Goal: Task Accomplishment & Management: Manage account settings

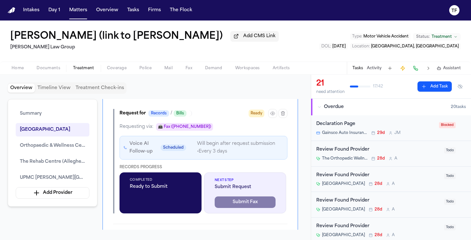
scroll to position [333, 0]
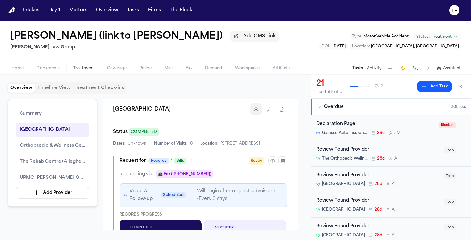
click at [254, 112] on icon "button" at bounding box center [256, 109] width 5 height 5
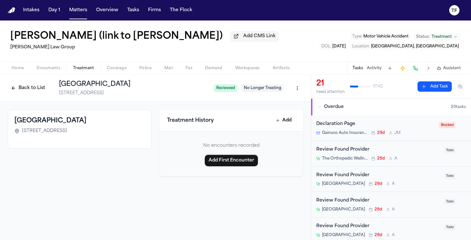
click at [9, 89] on button "Back to List" at bounding box center [28, 88] width 41 height 10
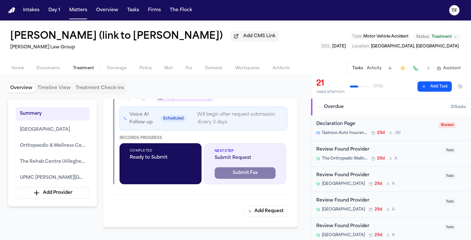
scroll to position [410, 0]
click at [273, 87] on icon "button" at bounding box center [272, 84] width 5 height 5
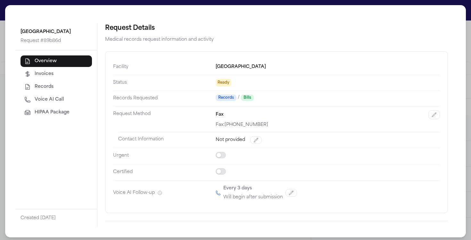
click at [67, 113] on span "HIPAA Package" at bounding box center [52, 112] width 35 height 6
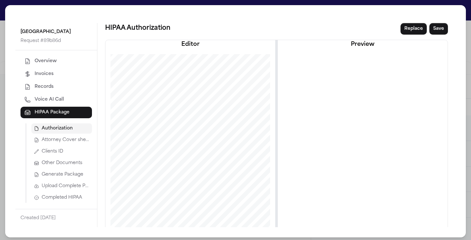
click at [71, 142] on span "Attorney Cover sheet" at bounding box center [66, 140] width 48 height 6
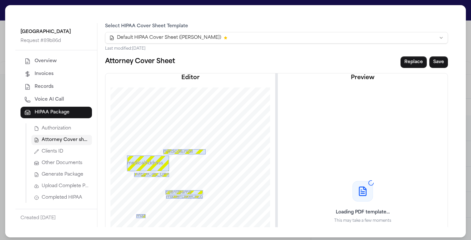
click at [69, 178] on button "Generate Package" at bounding box center [61, 175] width 61 height 10
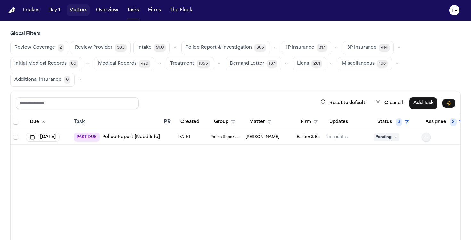
click at [72, 12] on button "Matters" at bounding box center [78, 10] width 23 height 12
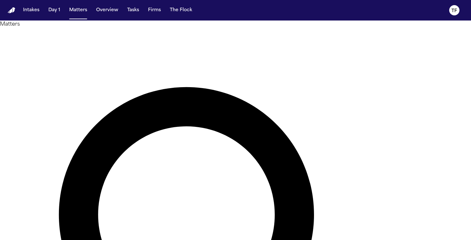
type input "**********"
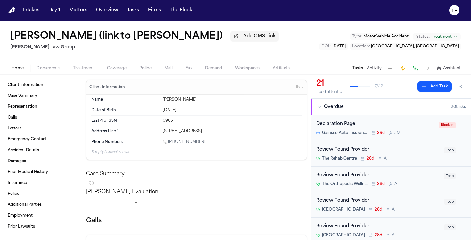
click at [47, 69] on span "Documents" at bounding box center [49, 68] width 24 height 5
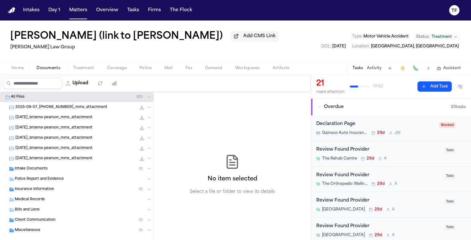
click at [28, 179] on span "Police Report and Evidence" at bounding box center [39, 179] width 49 height 5
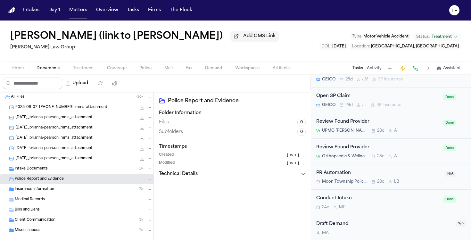
scroll to position [964, 0]
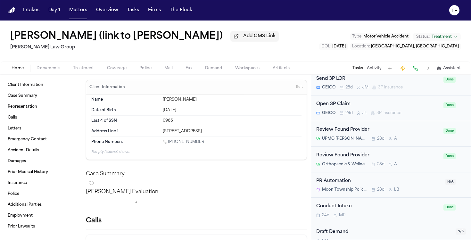
click at [24, 70] on button "Home" at bounding box center [17, 68] width 25 height 8
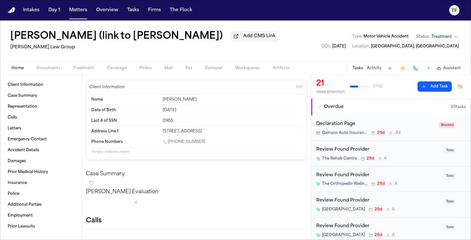
click at [376, 69] on button "Activity" at bounding box center [374, 68] width 15 height 5
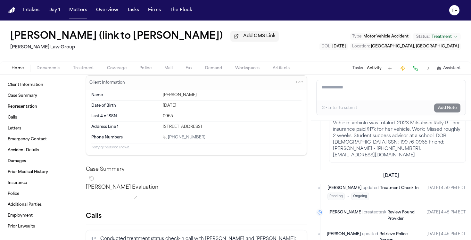
scroll to position [11, 0]
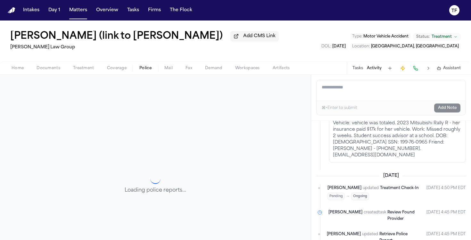
click at [151, 68] on button "Police" at bounding box center [145, 68] width 25 height 8
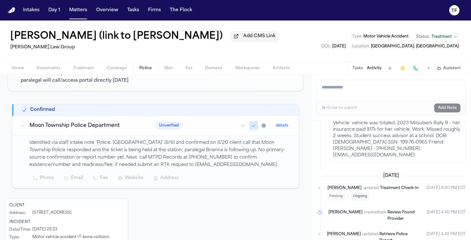
scroll to position [97, 0]
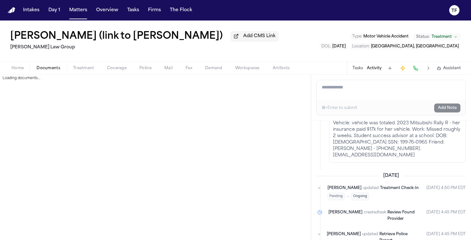
click at [47, 66] on span "Documents" at bounding box center [49, 68] width 24 height 5
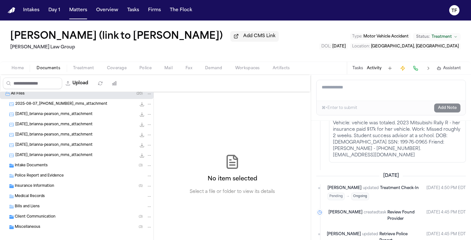
scroll to position [9, 0]
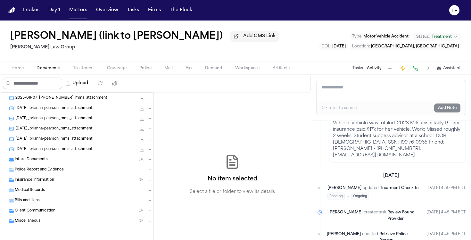
click at [32, 159] on span "Intake Documents" at bounding box center [31, 159] width 33 height 5
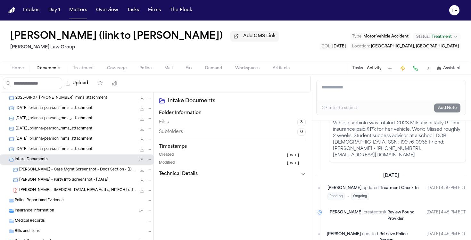
click at [74, 174] on div "B. Pearson - Case Mgmt Screenshot - Docs Section - 8.6.25 145.2 KB • PNG" at bounding box center [77, 170] width 154 height 10
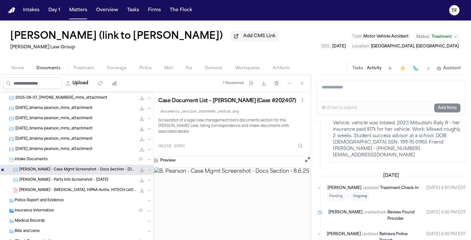
click at [88, 185] on div "B. Pearson - Party Info Screenshot - 7.29.25 143.9 KB • PNG" at bounding box center [77, 180] width 154 height 10
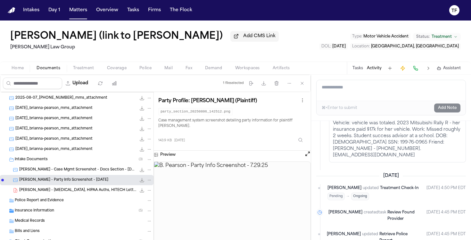
click at [85, 193] on span "B. Pearson - Retainer, HIPAA Auths, HITECH Letter - 7.29.25" at bounding box center [77, 190] width 117 height 5
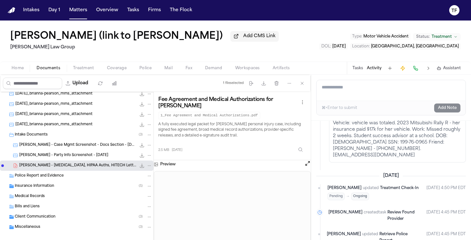
scroll to position [35, 0]
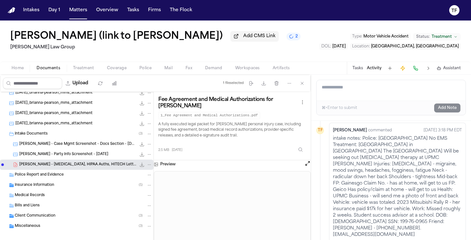
click at [127, 41] on h1 "Brianna Pearson (link to N’Neiko Brown)" at bounding box center [116, 37] width 212 height 12
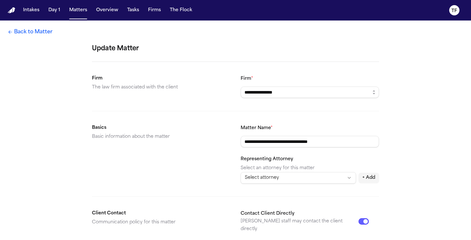
click at [35, 34] on link "Back to Matter" at bounding box center [30, 32] width 45 height 8
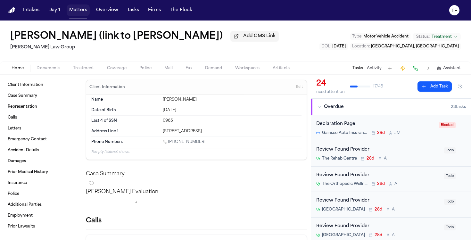
click at [81, 13] on button "Matters" at bounding box center [78, 10] width 23 height 12
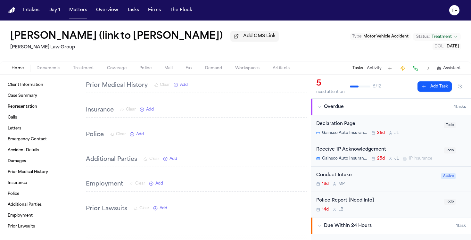
scroll to position [748, 0]
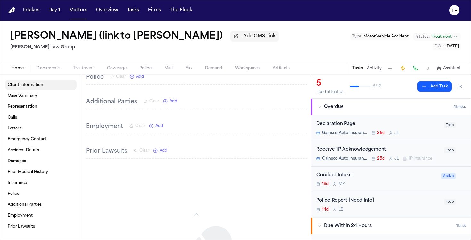
click at [87, 70] on span "Treatment" at bounding box center [83, 68] width 21 height 5
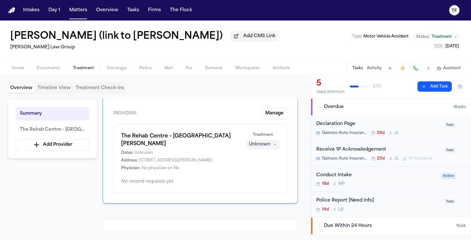
scroll to position [46, 0]
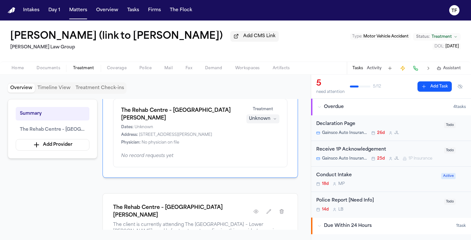
click at [71, 152] on div "Summary The Rehab Centre – Lower Burrell Add Provider" at bounding box center [53, 129] width 90 height 60
click at [71, 151] on button "Add Provider" at bounding box center [53, 145] width 74 height 12
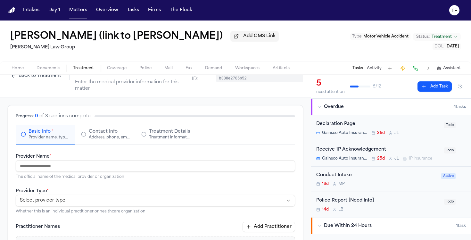
scroll to position [33, 0]
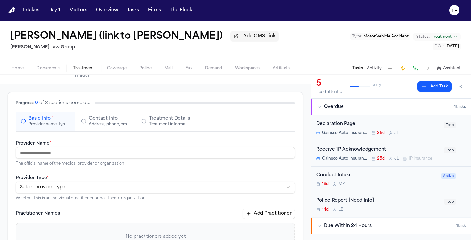
click at [112, 158] on input "Provider Name *" at bounding box center [155, 153] width 279 height 12
paste input "**********"
drag, startPoint x: 127, startPoint y: 153, endPoint x: 78, endPoint y: 153, distance: 48.7
click at [78, 153] on input "**********" at bounding box center [155, 153] width 279 height 12
type input "**********"
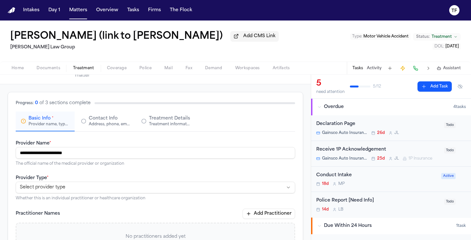
click at [119, 154] on input "**********" at bounding box center [155, 153] width 279 height 12
click at [0, 240] on com-1password-button at bounding box center [0, 240] width 0 height 0
click at [189, 154] on input "**********" at bounding box center [155, 153] width 279 height 12
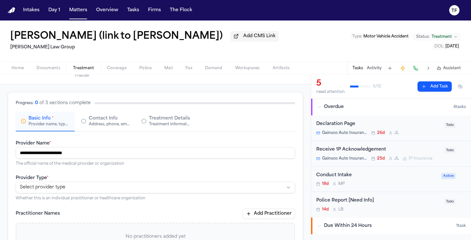
click at [189, 154] on input "**********" at bounding box center [155, 153] width 279 height 12
click at [172, 165] on p "The official name of the medical provider or organization" at bounding box center [155, 163] width 279 height 5
click at [139, 155] on input "**********" at bounding box center [155, 153] width 279 height 12
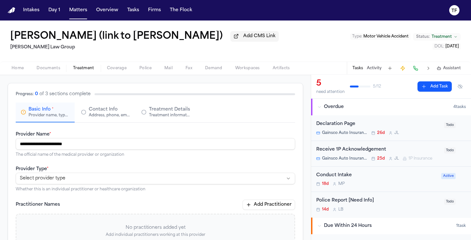
scroll to position [42, 0]
click at [144, 180] on html "**********" at bounding box center [235, 120] width 471 height 240
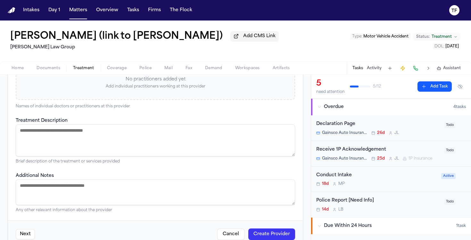
scroll to position [207, 0]
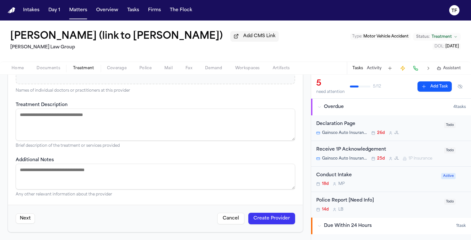
click at [257, 218] on button "Create Provider" at bounding box center [271, 219] width 47 height 12
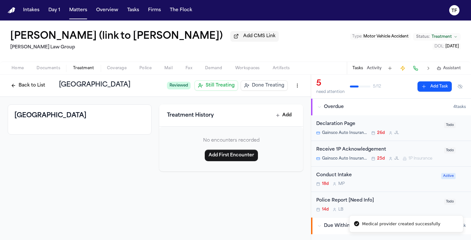
click at [17, 84] on button "Back to List" at bounding box center [28, 85] width 41 height 10
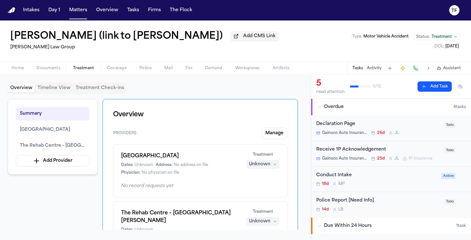
click at [79, 4] on nav "Intakes Day 1 Matters Overview Tasks Firms The Flock TF" at bounding box center [235, 10] width 471 height 21
click at [78, 10] on button "Matters" at bounding box center [78, 10] width 23 height 12
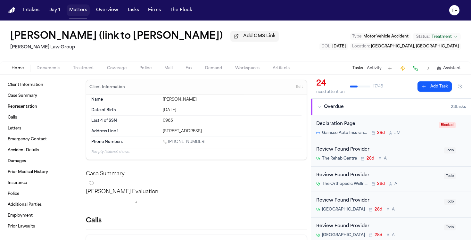
click at [76, 9] on button "Matters" at bounding box center [78, 10] width 23 height 12
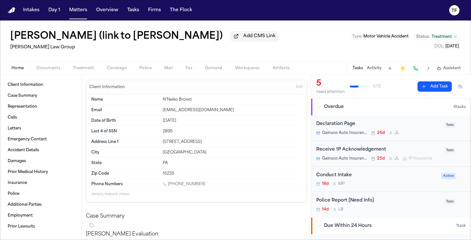
click at [377, 71] on button "Activity" at bounding box center [374, 68] width 15 height 5
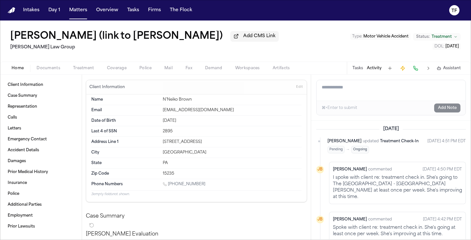
click at [355, 94] on textarea "Add a note to this matter" at bounding box center [391, 90] width 149 height 21
paste textarea "**********"
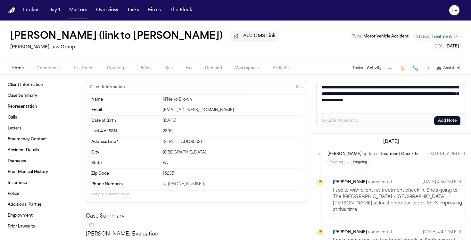
type textarea "**********"
click at [445, 119] on button "Add Note" at bounding box center [447, 120] width 26 height 9
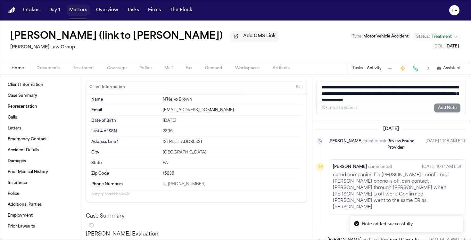
click at [78, 12] on button "Matters" at bounding box center [78, 10] width 23 height 12
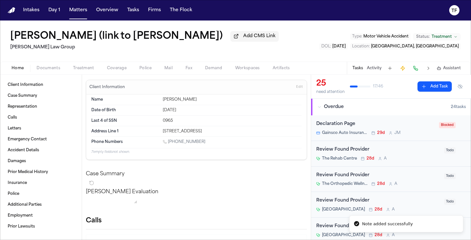
click at [107, 69] on span "Coverage" at bounding box center [117, 68] width 20 height 5
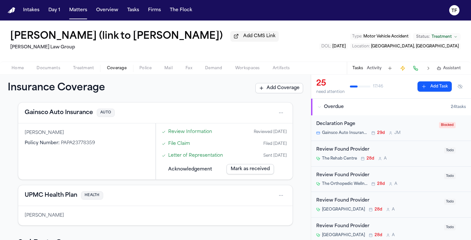
scroll to position [29, 0]
click at [67, 117] on button "Gainsco Auto Insurance" at bounding box center [59, 112] width 68 height 9
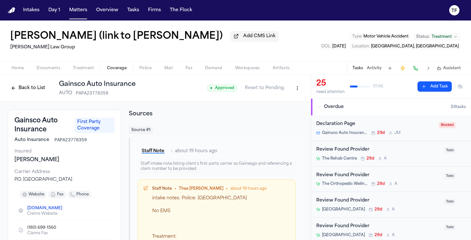
click at [13, 91] on button "Back to List" at bounding box center [28, 88] width 41 height 10
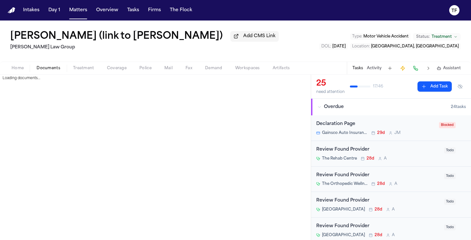
click at [53, 71] on span "Documents" at bounding box center [49, 68] width 24 height 5
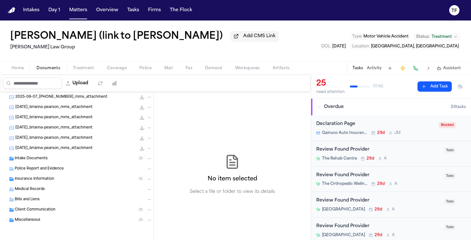
scroll to position [10, 0]
click at [39, 181] on span "Insurance Information" at bounding box center [34, 179] width 39 height 5
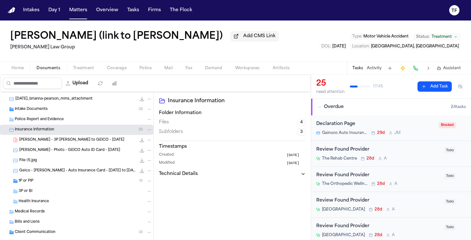
scroll to position [83, 0]
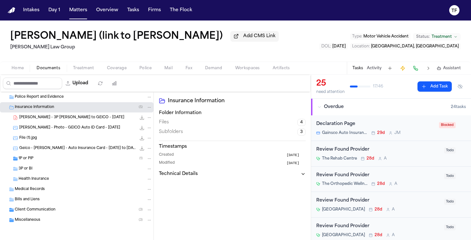
click at [28, 164] on div "3P or BI" at bounding box center [77, 169] width 154 height 10
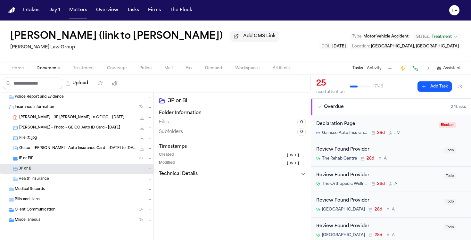
click at [27, 162] on div "1P or PIP ( 1 )" at bounding box center [77, 159] width 154 height 10
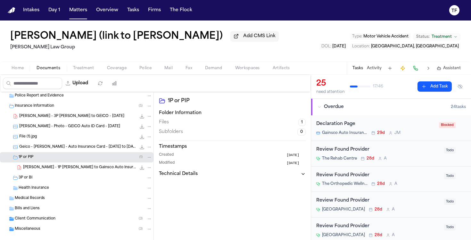
click at [39, 171] on span "B. Pearson - 1P LOR to Gainsco Auto Insurance - 8.14.25" at bounding box center [79, 167] width 113 height 5
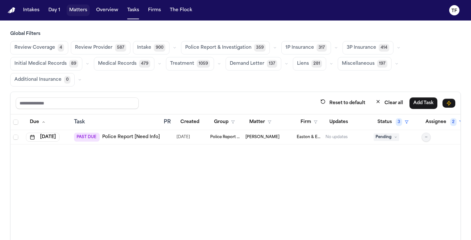
click at [77, 12] on button "Matters" at bounding box center [78, 10] width 23 height 12
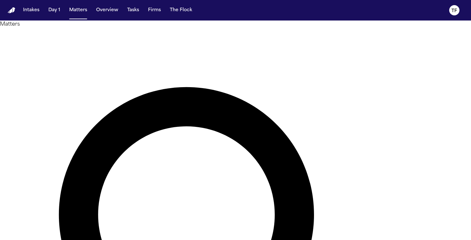
type input "**********"
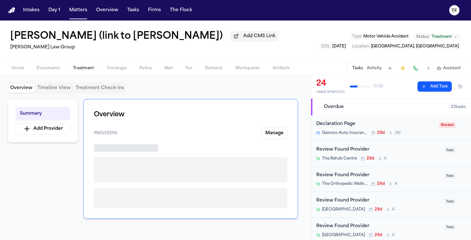
click at [96, 72] on button "Treatment" at bounding box center [84, 68] width 34 height 8
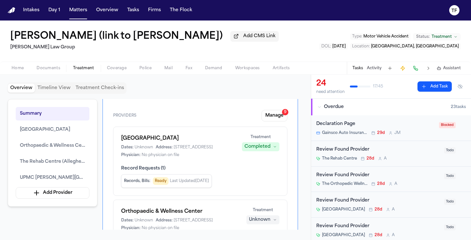
scroll to position [47, 0]
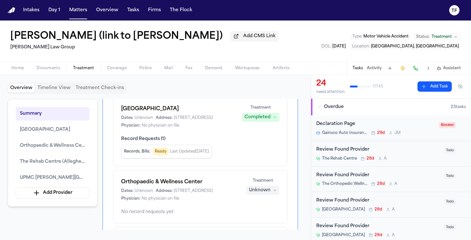
click at [380, 68] on button "Activity" at bounding box center [374, 68] width 15 height 5
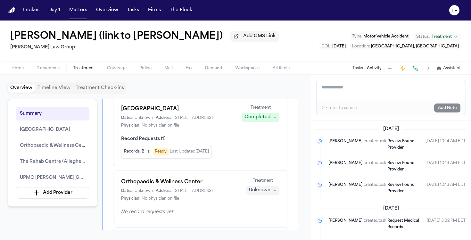
click at [368, 92] on textarea "Add a note to this matter" at bounding box center [391, 90] width 149 height 21
paste textarea "**********"
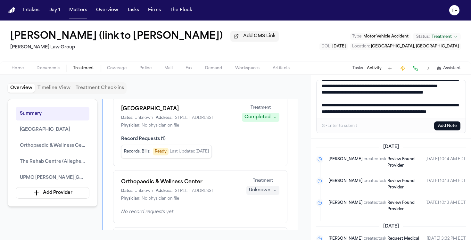
type textarea "**********"
click at [448, 128] on button "Add Note" at bounding box center [447, 125] width 26 height 9
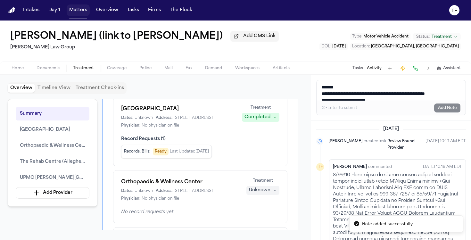
click at [82, 8] on button "Matters" at bounding box center [78, 10] width 23 height 12
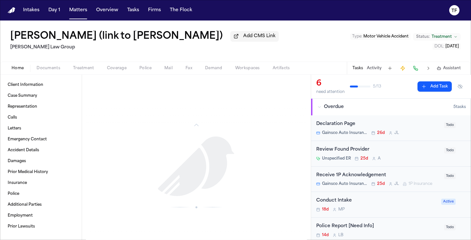
scroll to position [836, 0]
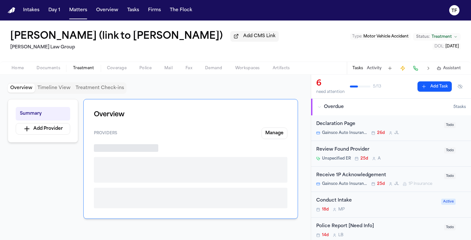
click at [91, 71] on span "Treatment" at bounding box center [83, 68] width 21 height 5
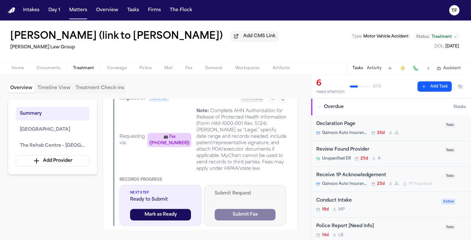
scroll to position [384, 0]
click at [162, 209] on button "Mark as Ready" at bounding box center [160, 215] width 61 height 12
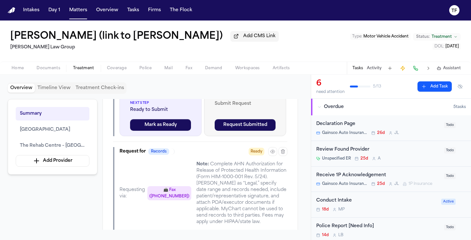
scroll to position [342, 0]
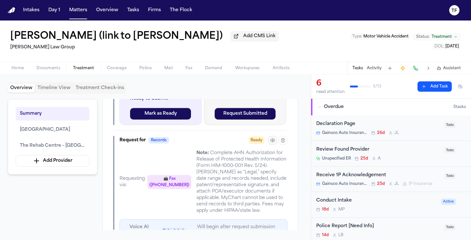
click at [273, 140] on icon "button" at bounding box center [272, 140] width 1 height 1
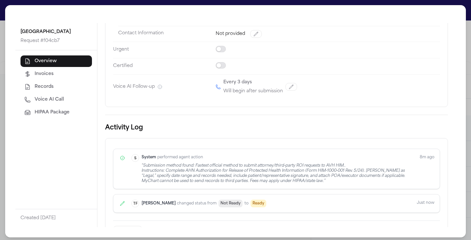
scroll to position [152, 0]
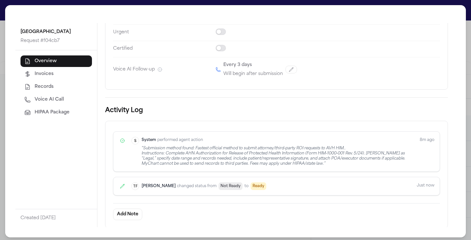
click at [52, 113] on span "HIPAA Package" at bounding box center [52, 112] width 35 height 6
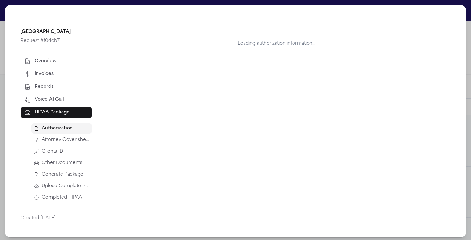
scroll to position [0, 0]
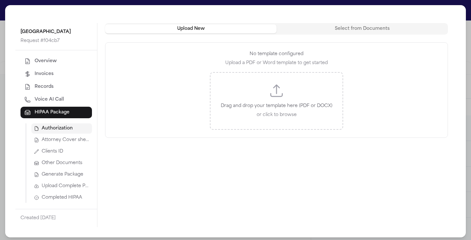
click at [68, 126] on span "Authorization" at bounding box center [57, 128] width 31 height 6
click at [464, 96] on div "Allegheny Valley Hospital Request # f04cb7 Overview Invoices Records Voice AI C…" at bounding box center [235, 121] width 471 height 243
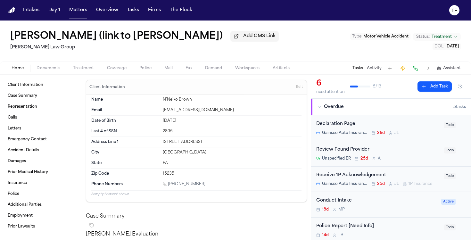
click at [27, 68] on button "Home" at bounding box center [17, 68] width 25 height 8
click at [50, 69] on span "Documents" at bounding box center [49, 68] width 24 height 5
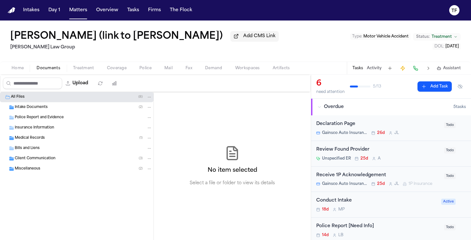
click at [30, 110] on span "Intake Documents" at bounding box center [31, 107] width 33 height 5
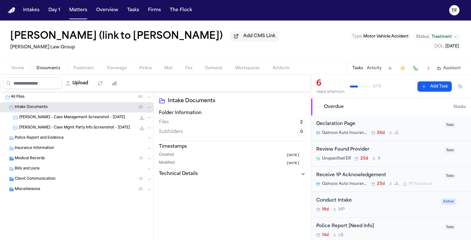
click at [37, 190] on span "Miscellaneous" at bounding box center [28, 189] width 26 height 5
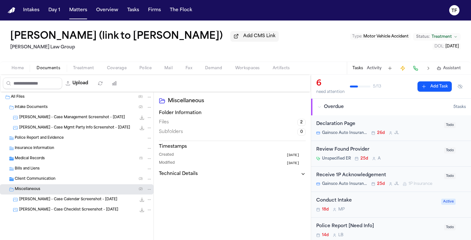
click at [34, 180] on span "Client Communication" at bounding box center [35, 179] width 41 height 5
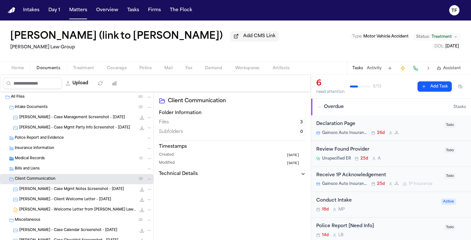
click at [42, 161] on span "Medical Records" at bounding box center [30, 158] width 30 height 5
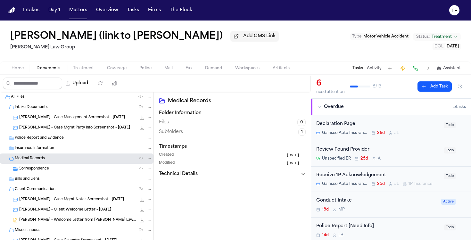
click at [42, 169] on span "Correspondence" at bounding box center [34, 168] width 30 height 5
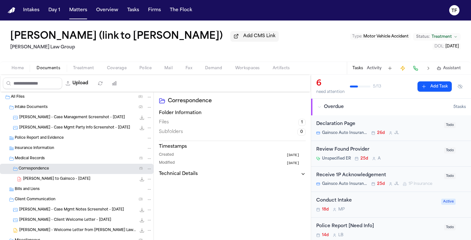
click at [84, 12] on button "Matters" at bounding box center [78, 10] width 23 height 12
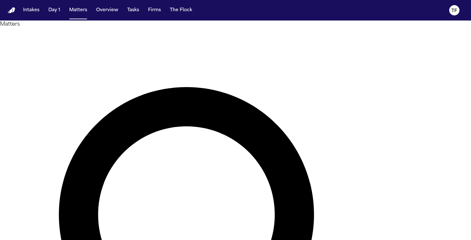
type input "*********"
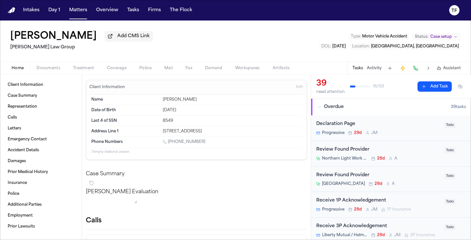
click at [107, 74] on div "Home Documents Treatment Coverage Police Mail Fax Demand Workspaces Artifacts T…" at bounding box center [235, 68] width 471 height 13
click at [107, 71] on button "Coverage" at bounding box center [117, 68] width 32 height 8
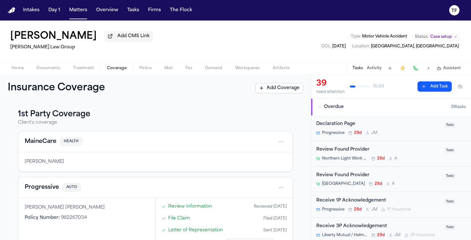
click at [129, 94] on div "Insurance Coverage Add Coverage" at bounding box center [155, 88] width 295 height 12
click at [41, 68] on span "Documents" at bounding box center [49, 68] width 24 height 5
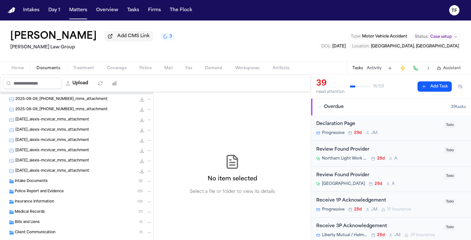
scroll to position [32, 0]
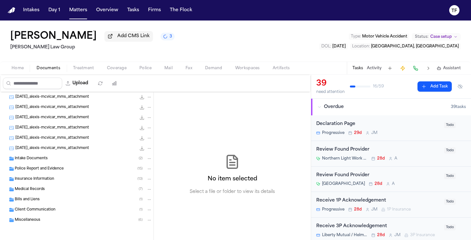
click at [42, 177] on span "Insurance Information" at bounding box center [34, 179] width 39 height 5
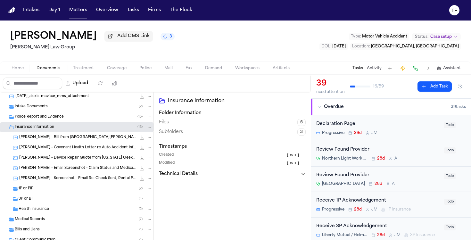
scroll to position [84, 0]
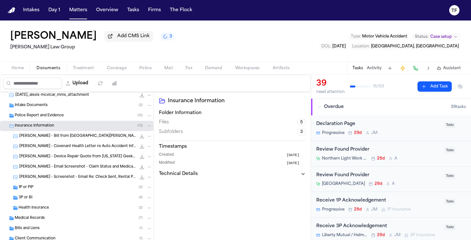
click at [33, 203] on div "3P or BI ( 4 )" at bounding box center [77, 198] width 154 height 10
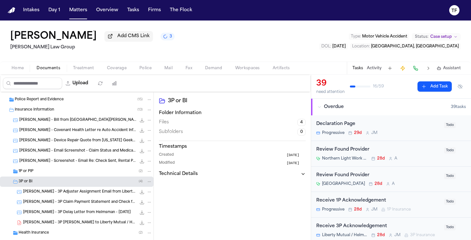
scroll to position [101, 0]
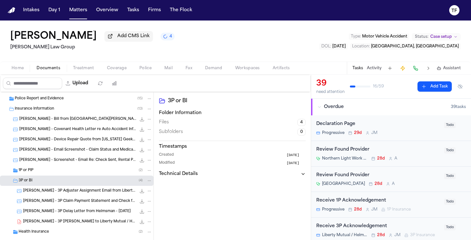
click at [62, 194] on span "A. McVicar - 3P Adjuster Assignment Email from Liberty Mutual & Helmsman - 8.8.…" at bounding box center [79, 190] width 113 height 5
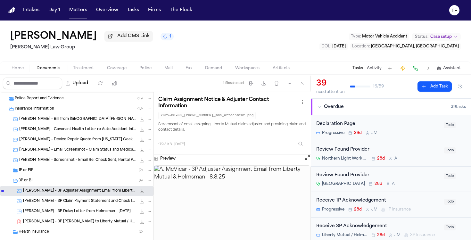
click at [55, 198] on div "A. McVicar - 3P Claim Payment Statement and Check from Helmsman - 8.8.25 191.9 …" at bounding box center [77, 201] width 154 height 10
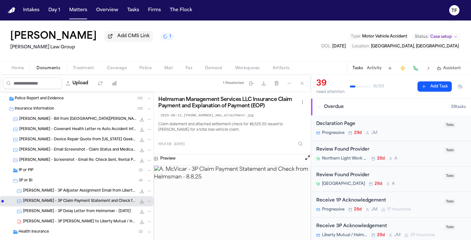
click at [68, 213] on span "A. McVicar - 3P Delay Letter from Helmsman - 7.28.25" at bounding box center [77, 211] width 108 height 5
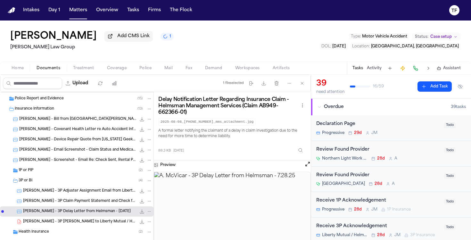
click at [224, 213] on img at bounding box center [232, 214] width 156 height 85
click at [96, 227] on div "A. McVicar - 3P LOR to Liberty Mutual / Helmsman Management Services - 8.12.25 …" at bounding box center [77, 222] width 154 height 10
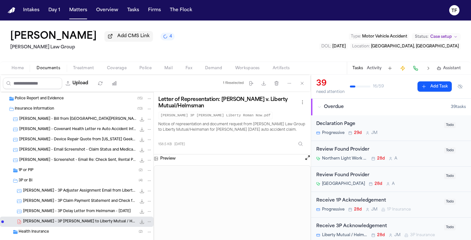
click at [121, 68] on span "Coverage" at bounding box center [117, 68] width 20 height 5
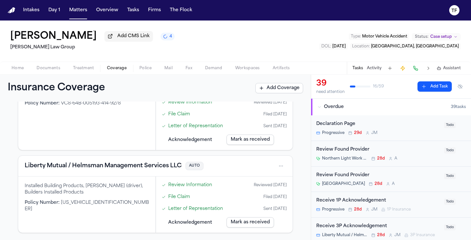
scroll to position [218, 0]
click at [377, 70] on button "Activity" at bounding box center [374, 68] width 15 height 5
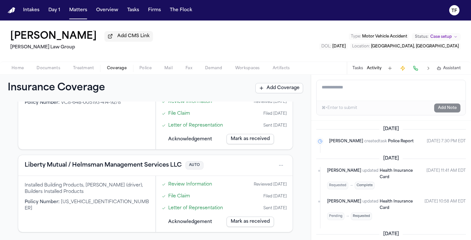
click at [380, 67] on button "Activity" at bounding box center [374, 68] width 15 height 5
click at [372, 87] on textarea "Add a note to this matter" at bounding box center [391, 90] width 149 height 21
paste textarea "**********"
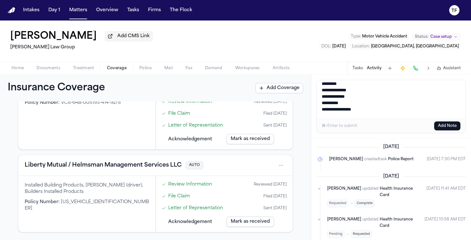
scroll to position [0, 0]
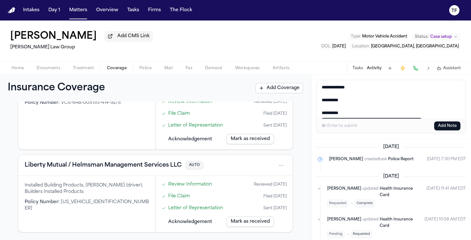
drag, startPoint x: 347, startPoint y: 115, endPoint x: 276, endPoint y: 60, distance: 90.0
click at [276, 60] on div "Alexis McVicar Add CMS Link Romanow Law Group Type : Motor Vehicle Accident Sta…" at bounding box center [235, 131] width 471 height 220
click at [377, 92] on textarea "**********" at bounding box center [391, 99] width 149 height 38
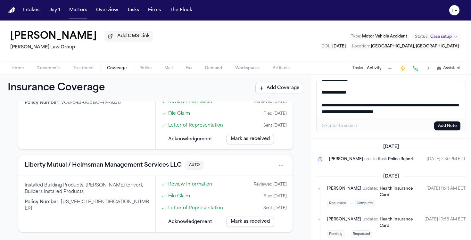
type textarea "**********"
click at [445, 128] on button "Add Note" at bounding box center [447, 125] width 26 height 9
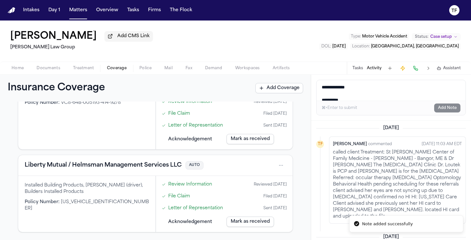
scroll to position [0, 0]
click at [342, 90] on textarea "**********" at bounding box center [391, 90] width 149 height 21
paste textarea "**********"
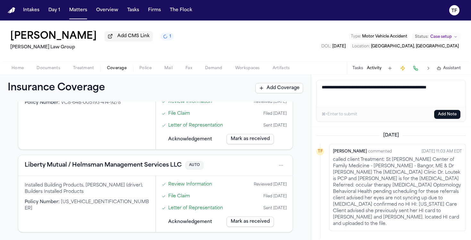
type textarea "**********"
click at [449, 119] on button "Add Note" at bounding box center [447, 114] width 26 height 9
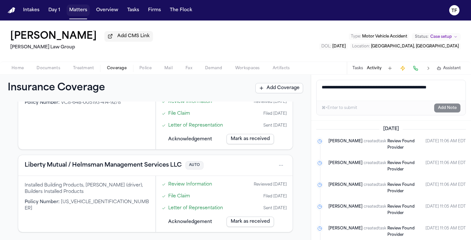
click at [69, 12] on button "Matters" at bounding box center [78, 10] width 23 height 12
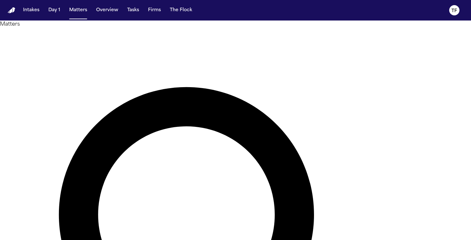
type input "**********"
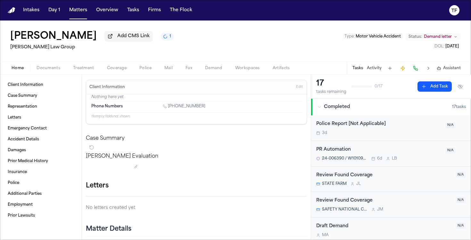
click at [53, 71] on span "Documents" at bounding box center [49, 68] width 24 height 5
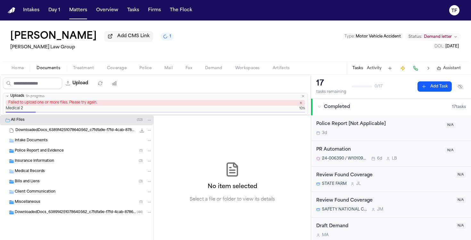
click at [304, 96] on icon "button" at bounding box center [303, 96] width 4 height 4
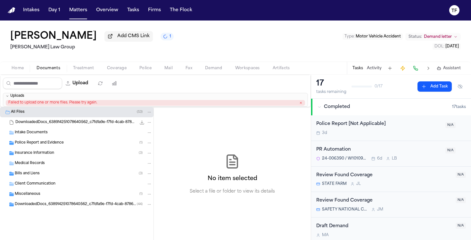
click at [302, 104] on icon "button" at bounding box center [300, 102] width 3 height 3
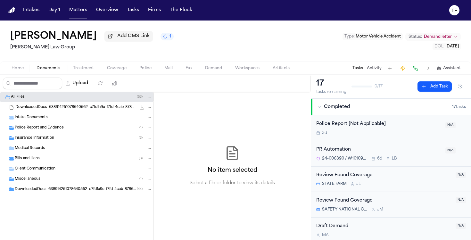
click at [93, 111] on div "DownloadedDocs_638914251078640562_c7fd1a9e-f7fd-4cab-8786-b32c010161b8.zip 17.4…" at bounding box center [83, 107] width 137 height 6
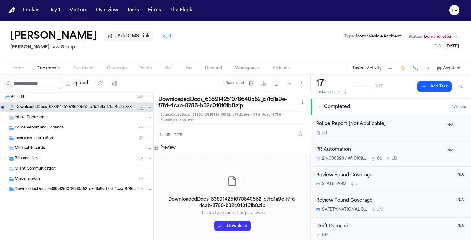
click at [152, 109] on button "File: DownloadedDocs_638914251078640562_c7fd1a9e-f7fd-4cab-8786-b32c010161b8.zip" at bounding box center [149, 107] width 6 height 6
click at [150, 145] on span "Delete" at bounding box center [147, 145] width 19 height 8
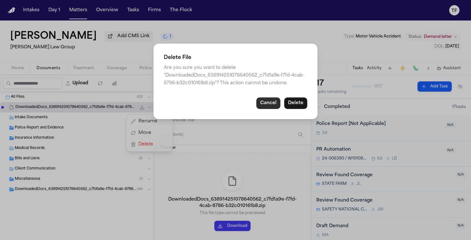
click at [273, 102] on button "Cancel" at bounding box center [268, 103] width 24 height 12
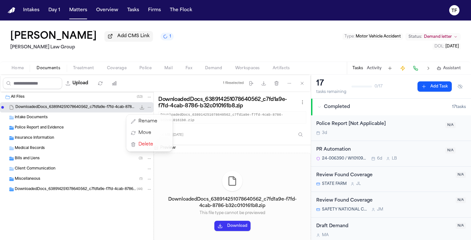
click at [216, 137] on div "All Files ( 53 ) DownloadedDocs_638914251078640562_c7fd1a9e-f7fd-4cab-8786-b32c…" at bounding box center [155, 170] width 311 height 157
click at [95, 135] on div "Insurance Information ( 3 )" at bounding box center [77, 138] width 154 height 10
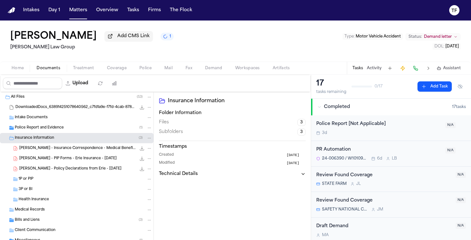
click at [95, 135] on div "Insurance Information ( 3 )" at bounding box center [77, 138] width 154 height 10
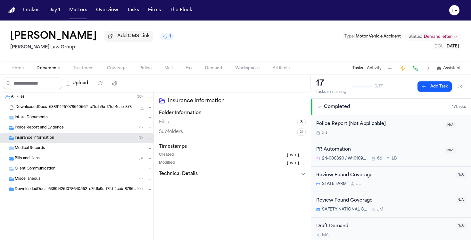
click at [71, 154] on div "Medical Records" at bounding box center [77, 148] width 154 height 10
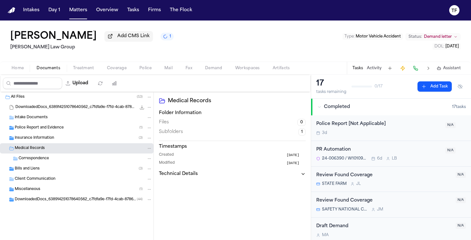
click at [71, 154] on div "Medical Records" at bounding box center [77, 148] width 154 height 10
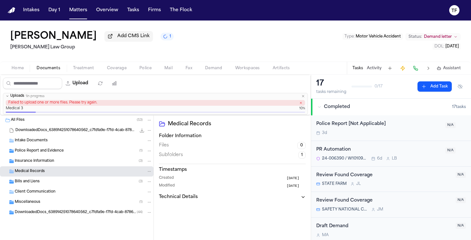
click at [45, 104] on span "Failed to upload one or more files. Please try again." at bounding box center [52, 103] width 89 height 5
click at [304, 99] on button "Uploads 1 in progress" at bounding box center [155, 96] width 304 height 6
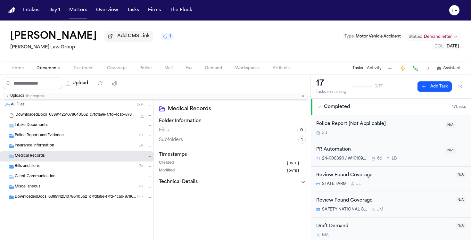
click at [83, 110] on div "All Files ( 53 )" at bounding box center [77, 105] width 154 height 10
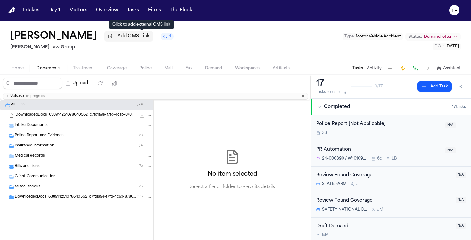
click at [129, 41] on button "Add CMS Link" at bounding box center [128, 36] width 48 height 10
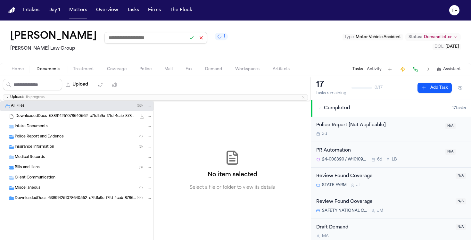
paste input "**********"
type input "**********"
click at [196, 41] on button at bounding box center [191, 37] width 9 height 9
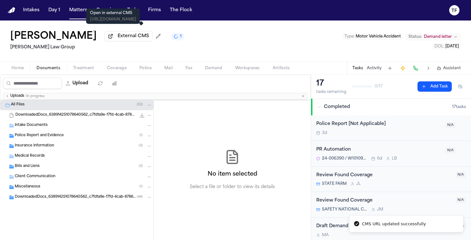
click at [148, 39] on span "External CMS" at bounding box center [133, 36] width 31 height 6
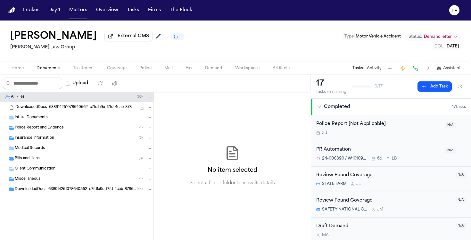
click at [35, 148] on span "Medical Records" at bounding box center [30, 148] width 30 height 5
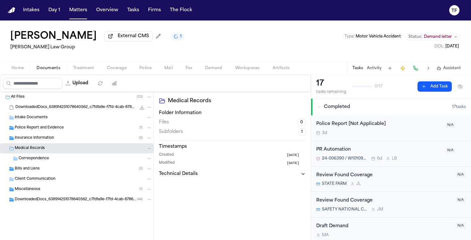
click at [58, 162] on div "Correspondence" at bounding box center [86, 159] width 134 height 6
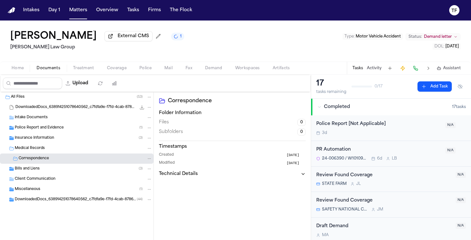
click at [46, 149] on div "Medical Records" at bounding box center [83, 149] width 137 height 6
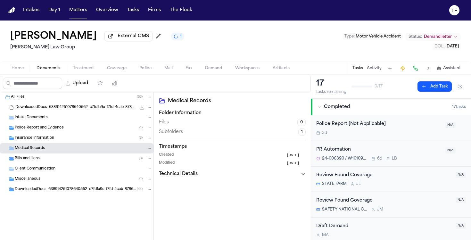
click at [33, 102] on div "All Files ( 53 )" at bounding box center [77, 97] width 154 height 10
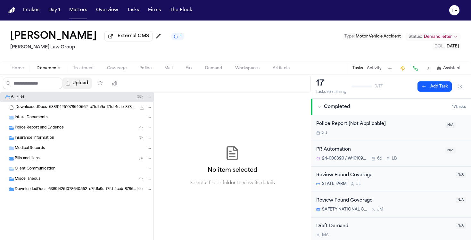
click at [92, 88] on button "Upload" at bounding box center [77, 84] width 30 height 12
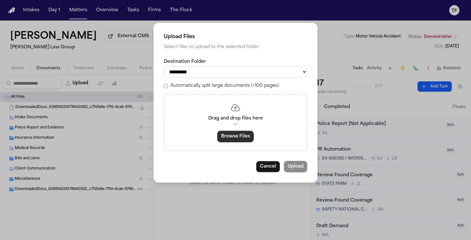
click at [237, 142] on button "Browse Files" at bounding box center [235, 137] width 37 height 12
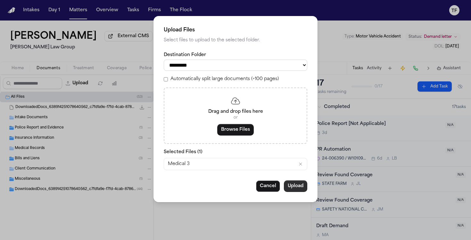
click at [302, 191] on button "Upload" at bounding box center [295, 186] width 23 height 12
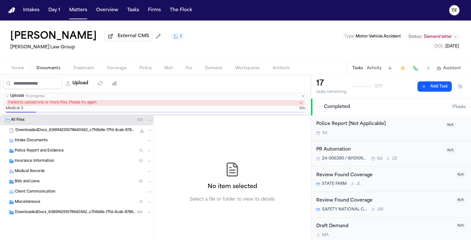
click at [303, 97] on icon "button" at bounding box center [303, 96] width 2 height 2
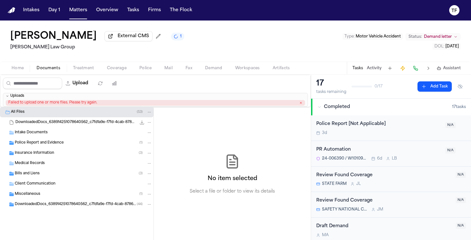
click at [303, 103] on div "Failed to upload one or more files. Please try again." at bounding box center [155, 103] width 299 height 6
click at [300, 106] on div "Failed to upload one or more files. Please try again." at bounding box center [155, 103] width 299 height 6
click at [301, 104] on icon "button" at bounding box center [300, 102] width 3 height 3
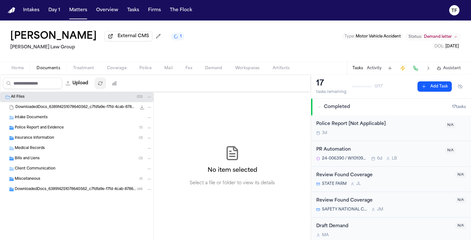
click at [106, 86] on button "button" at bounding box center [101, 84] width 12 height 12
click at [87, 90] on div "Upload" at bounding box center [61, 83] width 122 height 17
click at [86, 89] on button "Upload" at bounding box center [77, 84] width 30 height 12
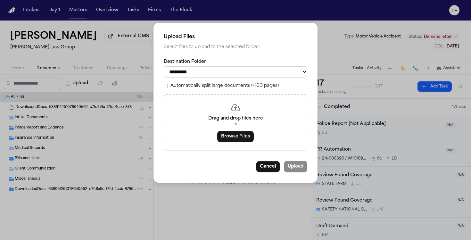
click at [189, 73] on select "**********" at bounding box center [236, 71] width 144 height 11
click at [164, 66] on select "**********" at bounding box center [236, 71] width 144 height 11
click at [244, 137] on button "Browse Files" at bounding box center [235, 137] width 37 height 12
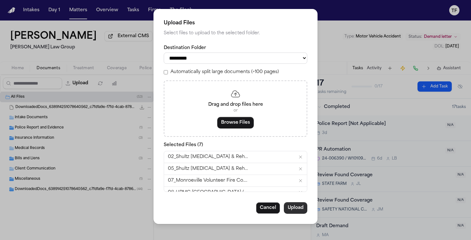
click at [293, 210] on button "Upload" at bounding box center [295, 208] width 23 height 12
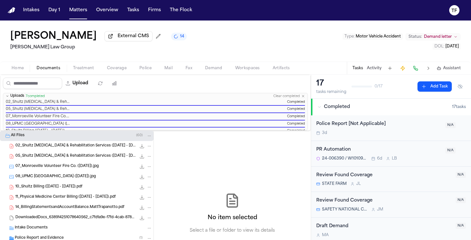
click at [304, 98] on icon "button" at bounding box center [303, 96] width 4 height 4
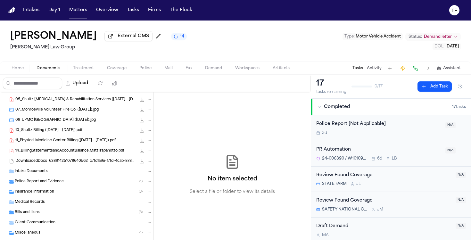
scroll to position [42, 0]
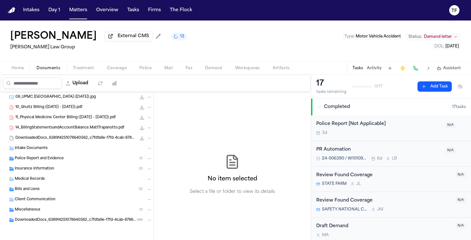
click at [8, 168] on div "Insurance Information ( 3 )" at bounding box center [77, 169] width 154 height 10
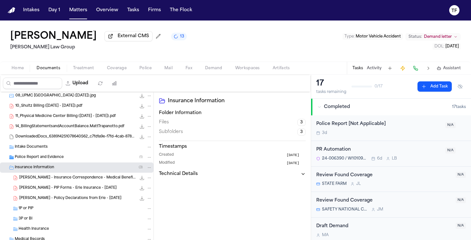
click at [8, 168] on div "Insurance Information ( 3 )" at bounding box center [77, 167] width 154 height 10
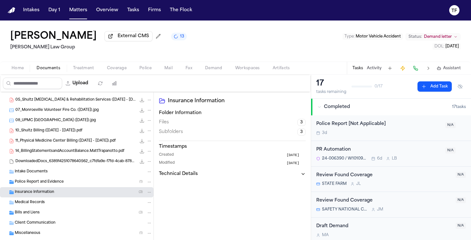
scroll to position [0, 0]
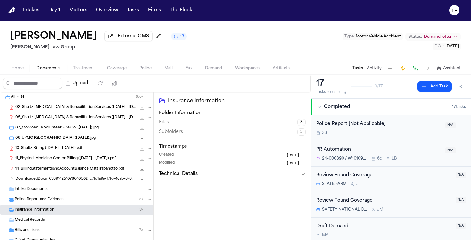
click at [147, 109] on icon "File: 02_Shultz Chiropractic & Rehabilitation Services (1.29.25 - 2.6.25).pdf" at bounding box center [149, 107] width 4 height 4
click at [150, 135] on button "Move" at bounding box center [145, 133] width 44 height 12
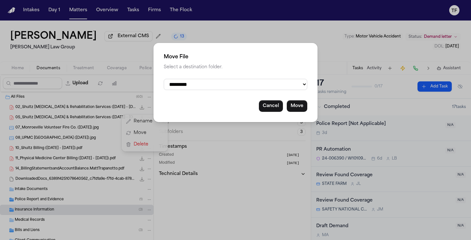
click at [207, 90] on select "**********" at bounding box center [236, 84] width 144 height 11
select select "**********"
click at [164, 79] on select "**********" at bounding box center [236, 84] width 144 height 11
click at [229, 83] on select "**********" at bounding box center [236, 84] width 144 height 11
click at [164, 79] on select "**********" at bounding box center [236, 84] width 144 height 11
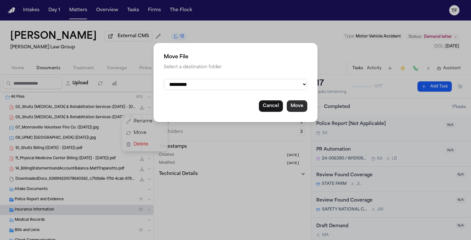
click at [307, 108] on button "Move" at bounding box center [297, 106] width 21 height 12
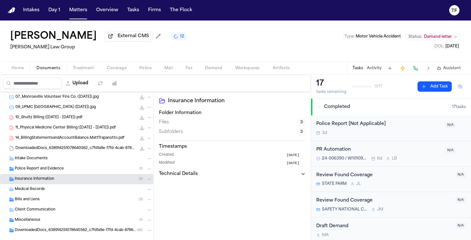
scroll to position [32, 0]
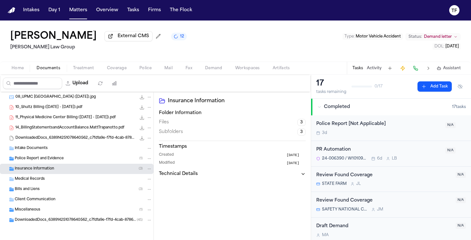
click at [40, 178] on span "Medical Records" at bounding box center [30, 179] width 30 height 5
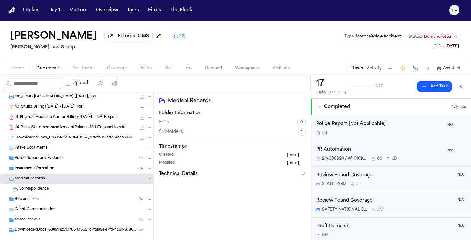
scroll to position [42, 0]
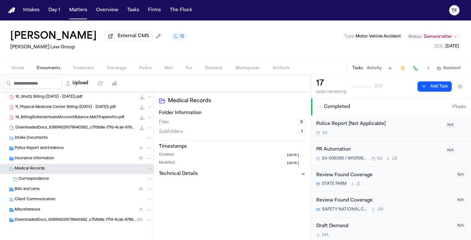
click at [39, 208] on span "Miscellaneous" at bounding box center [28, 209] width 26 height 5
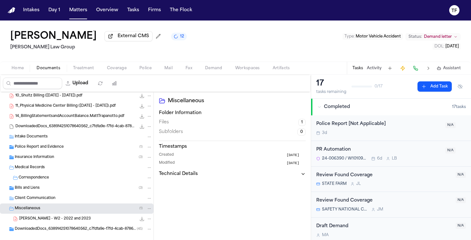
click at [39, 208] on span "Miscellaneous" at bounding box center [28, 208] width 26 height 5
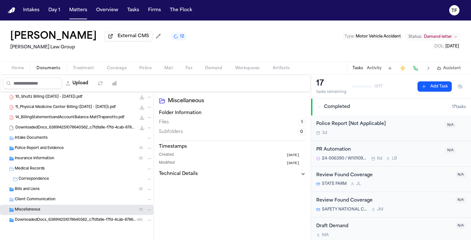
click at [31, 170] on span "Medical Records" at bounding box center [30, 168] width 30 height 5
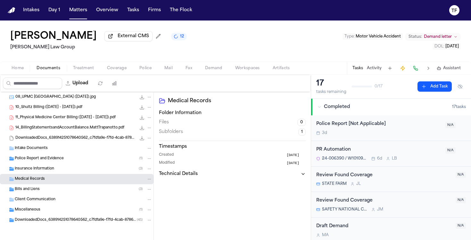
click at [31, 170] on span "Insurance Information" at bounding box center [34, 168] width 39 height 5
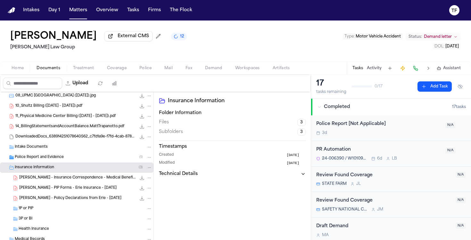
click at [33, 168] on span "Insurance Information" at bounding box center [34, 167] width 39 height 5
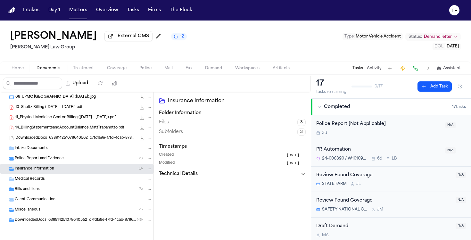
scroll to position [0, 0]
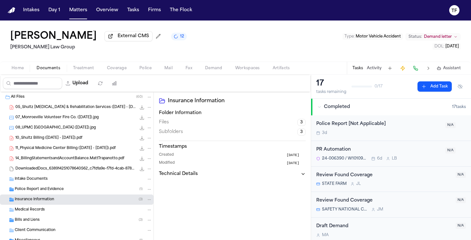
click at [14, 96] on span "All Files" at bounding box center [18, 97] width 14 height 5
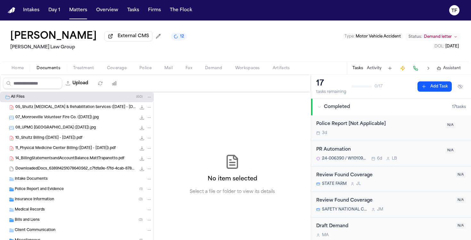
click at [14, 97] on span "All Files" at bounding box center [18, 97] width 14 height 5
click at [61, 100] on div "All Files ( 60 )" at bounding box center [81, 97] width 141 height 6
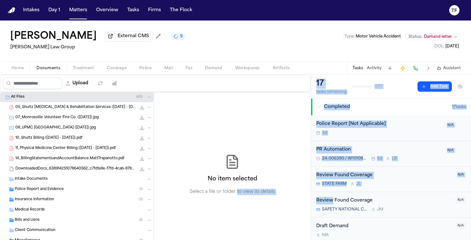
drag, startPoint x: 332, startPoint y: 205, endPoint x: 237, endPoint y: 195, distance: 96.4
click at [237, 195] on div "Upload 0 files selected Move files Download files Delete files More actions Cle…" at bounding box center [235, 157] width 471 height 165
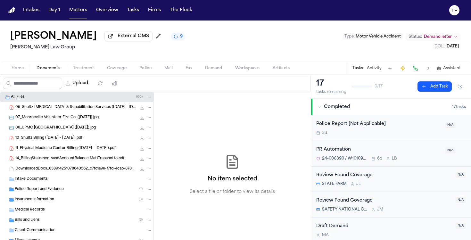
click at [196, 151] on div "No item selected Select a file or folder to view its details" at bounding box center [232, 174] width 157 height 165
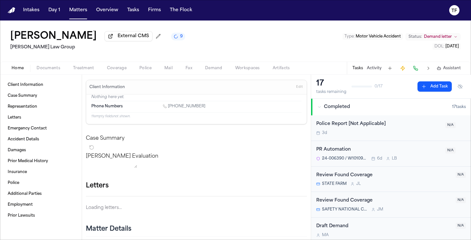
click at [13, 71] on span "Home" at bounding box center [18, 68] width 12 height 5
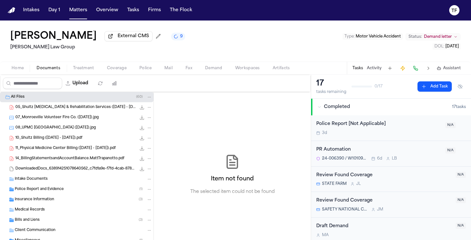
click at [49, 68] on span "Documents" at bounding box center [49, 68] width 24 height 5
